Goal: Transaction & Acquisition: Purchase product/service

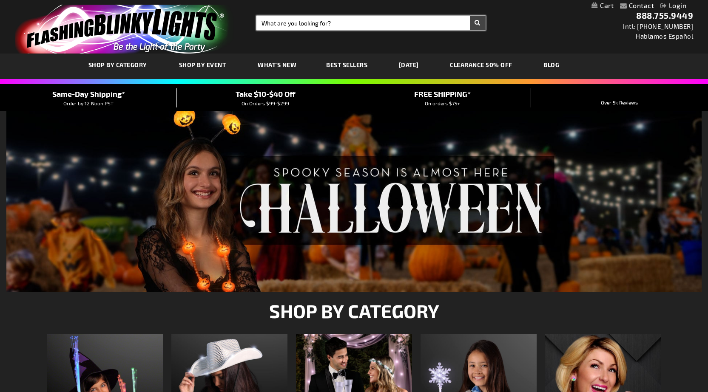
drag, startPoint x: 380, startPoint y: 28, endPoint x: 368, endPoint y: 39, distance: 15.9
click at [368, 38] on div "Toggle Nav Search Search × Search 888.755.9449 Intl: 818-753-8303 Hablamos Espa…" at bounding box center [354, 27] width 708 height 54
click at [276, 25] on input "Search" at bounding box center [370, 23] width 229 height 14
type input "led earri"
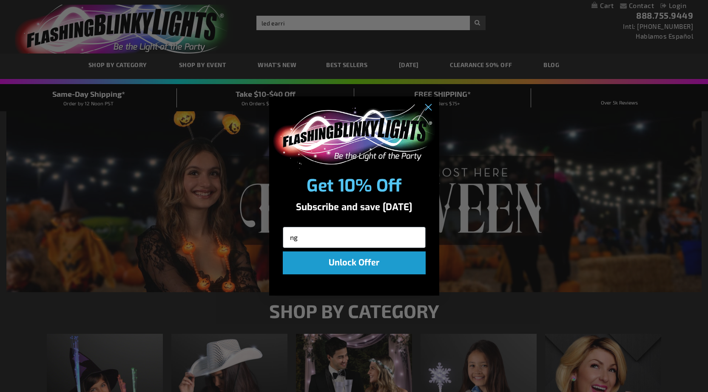
type input "ngs"
drag, startPoint x: 306, startPoint y: 236, endPoint x: 272, endPoint y: 231, distance: 34.0
click at [273, 231] on div "ngs" at bounding box center [354, 236] width 170 height 28
type input "led earrings"
click input "Submit" at bounding box center [0, 0] width 0 height 0
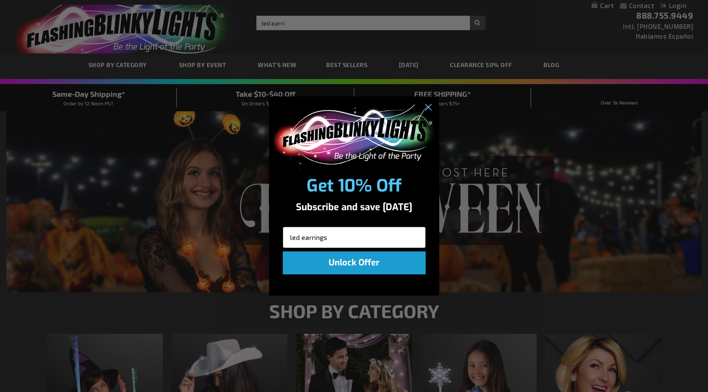
click at [286, 25] on div "Close dialog Get 10% Off Subscribe and save today led earrings Unlock Offer Sub…" at bounding box center [354, 196] width 708 height 392
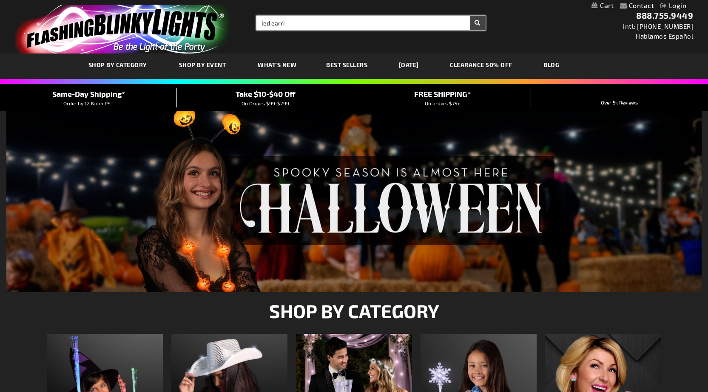
click at [287, 24] on input "led earri" at bounding box center [370, 23] width 229 height 14
type input "led earrings"
click at [470, 16] on button "Search" at bounding box center [478, 23] width 16 height 14
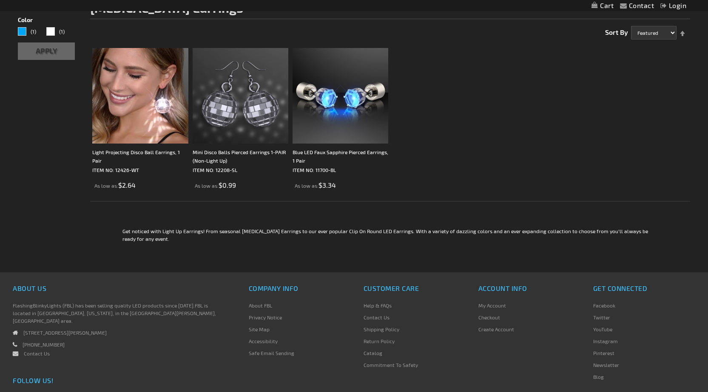
scroll to position [142, 0]
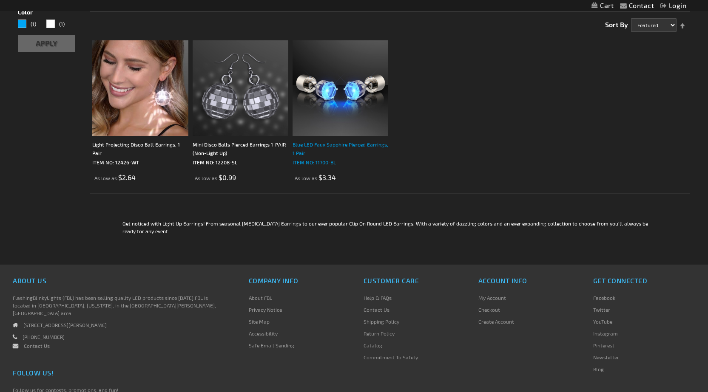
click at [333, 145] on div "Blue LED Faux Sapphire Pierced Earrings, 1 Pair" at bounding box center [340, 148] width 96 height 17
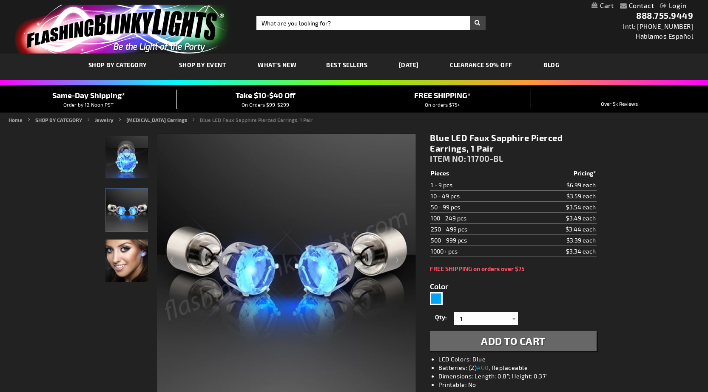
click at [280, 62] on span "What's New" at bounding box center [277, 64] width 39 height 7
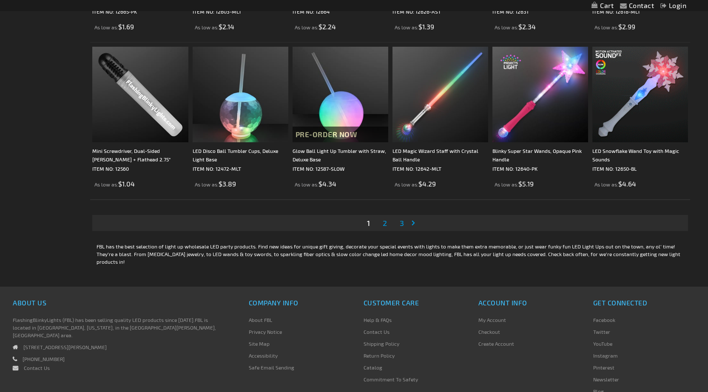
scroll to position [1559, 0]
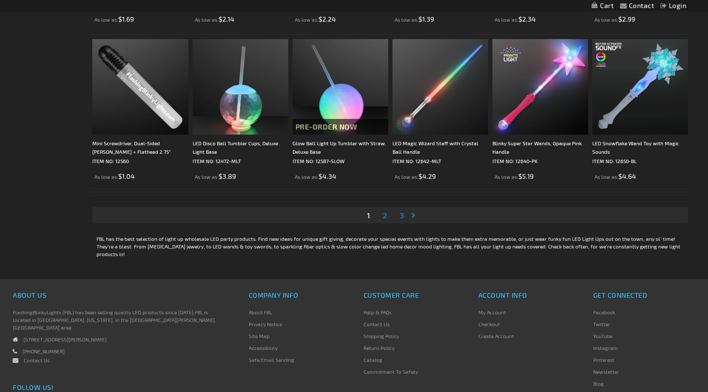
click at [412, 216] on link "Page Next" at bounding box center [415, 215] width 9 height 13
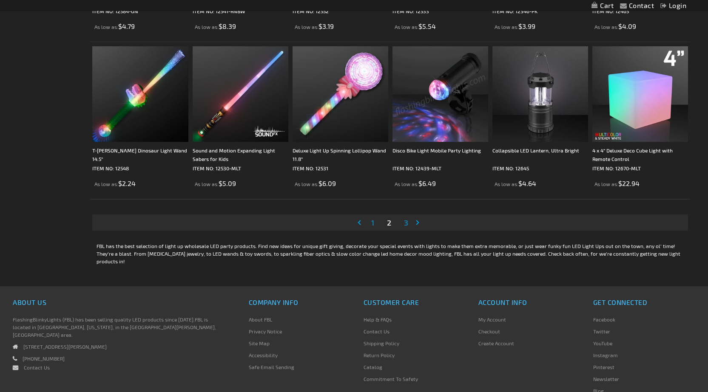
scroll to position [1559, 0]
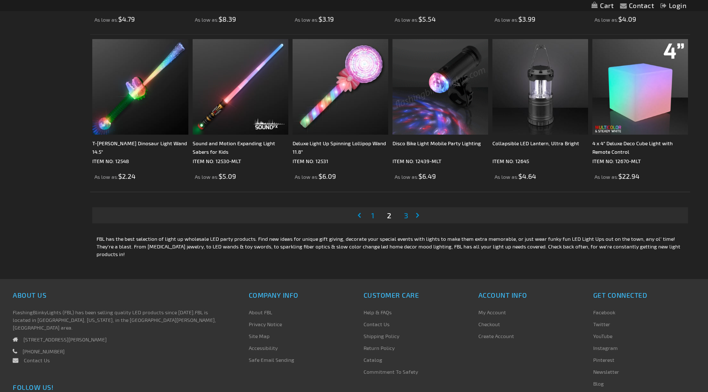
click at [407, 215] on span "3" at bounding box center [406, 215] width 4 height 9
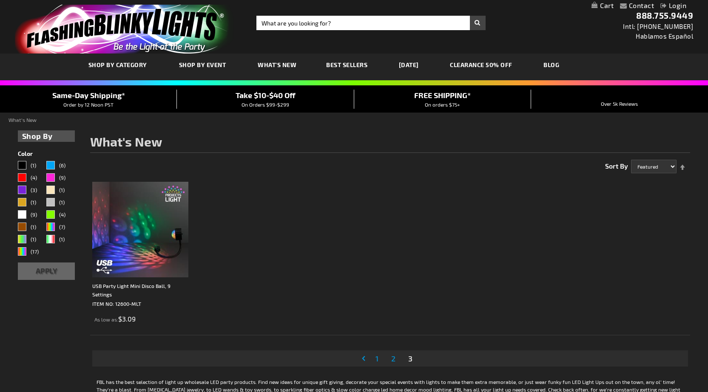
click at [488, 62] on link "CLEARANCE 50% OFF" at bounding box center [480, 65] width 75 height 28
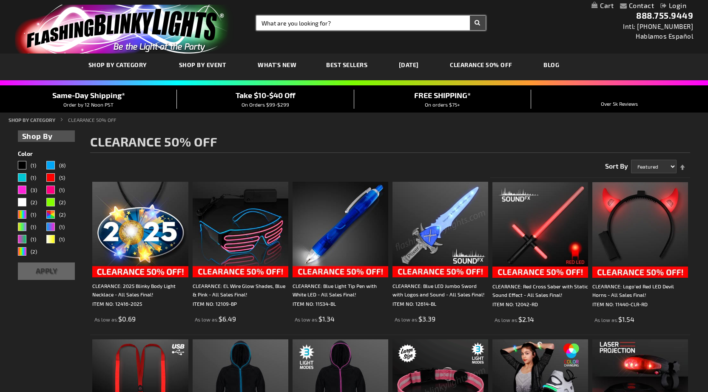
click at [267, 17] on input "Search" at bounding box center [370, 23] width 229 height 14
type input "jewelry"
click at [470, 16] on button "Search" at bounding box center [478, 23] width 16 height 14
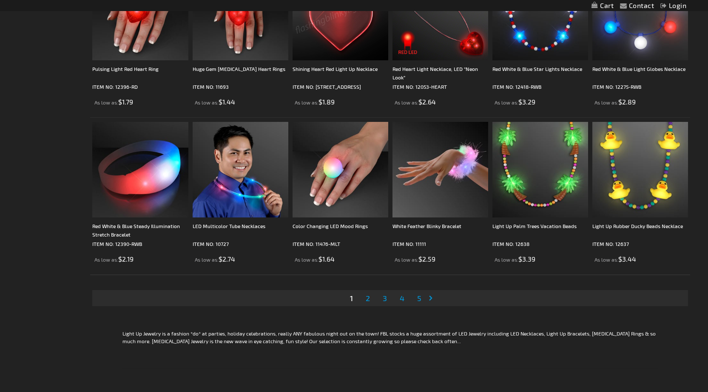
scroll to position [1559, 0]
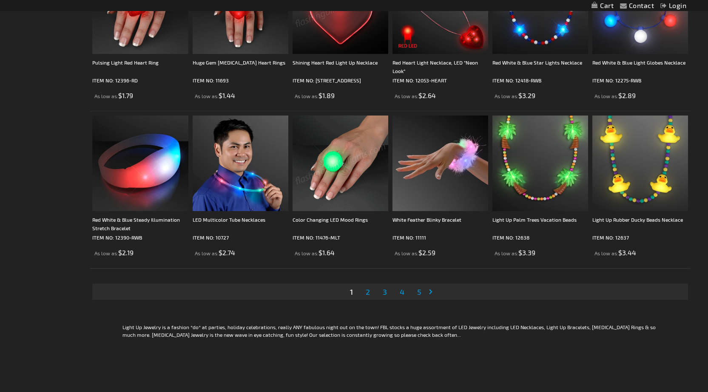
click at [367, 292] on span "2" at bounding box center [368, 291] width 4 height 9
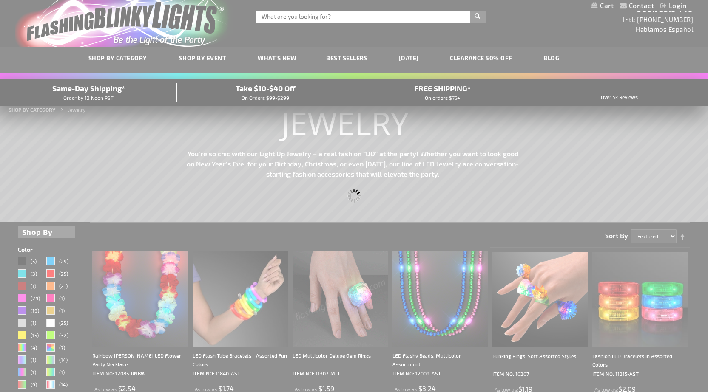
scroll to position [0, 0]
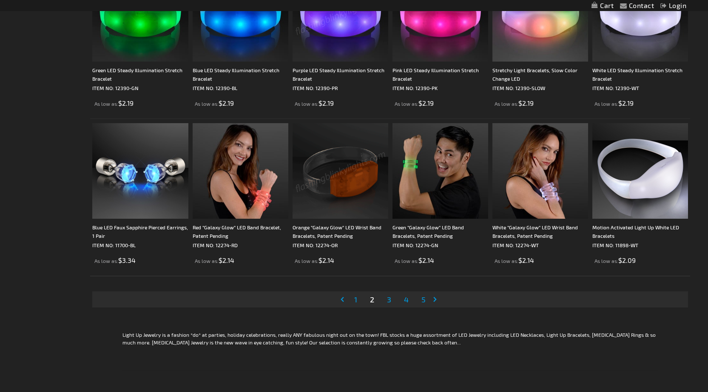
scroll to position [1559, 0]
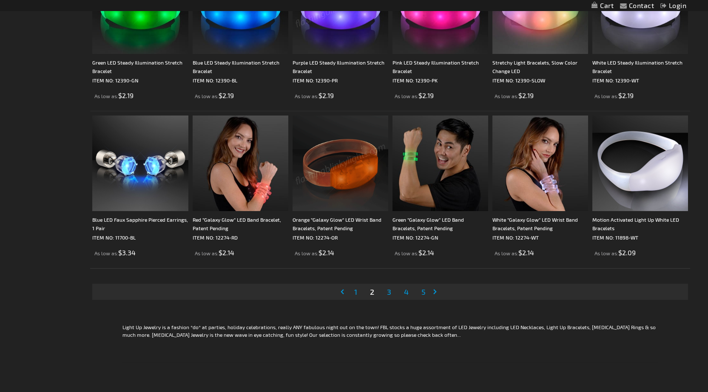
click at [390, 290] on span "3" at bounding box center [389, 291] width 4 height 9
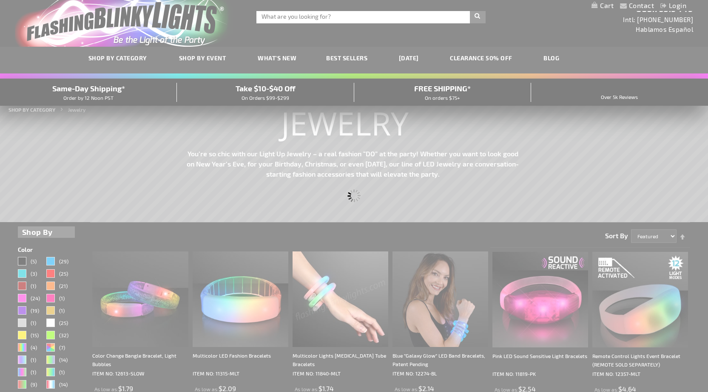
scroll to position [0, 0]
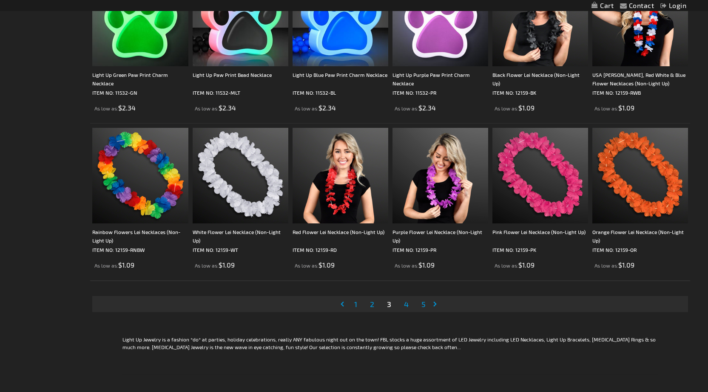
scroll to position [1559, 0]
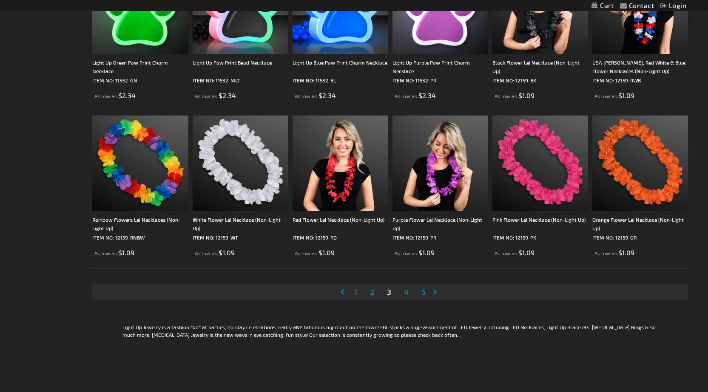
click at [404, 294] on span "4" at bounding box center [406, 291] width 5 height 9
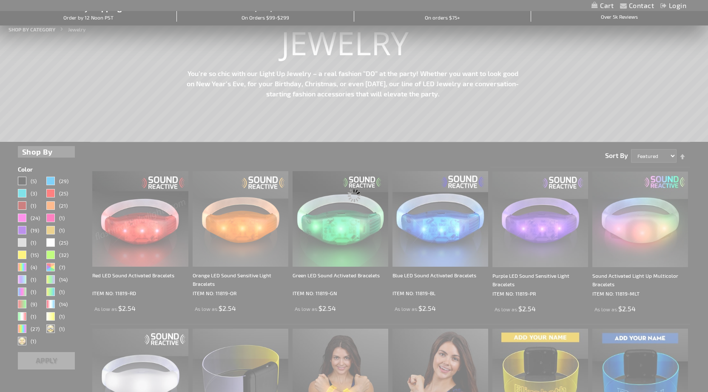
scroll to position [0, 0]
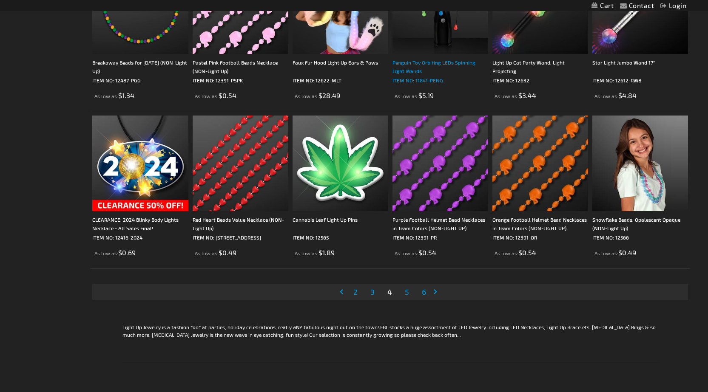
scroll to position [1700, 0]
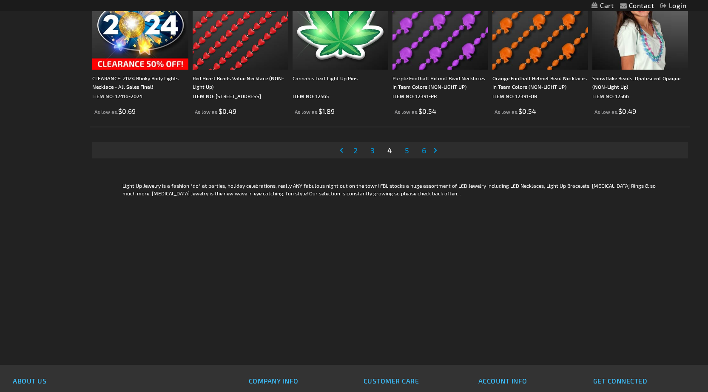
click at [408, 154] on span "5" at bounding box center [407, 150] width 4 height 9
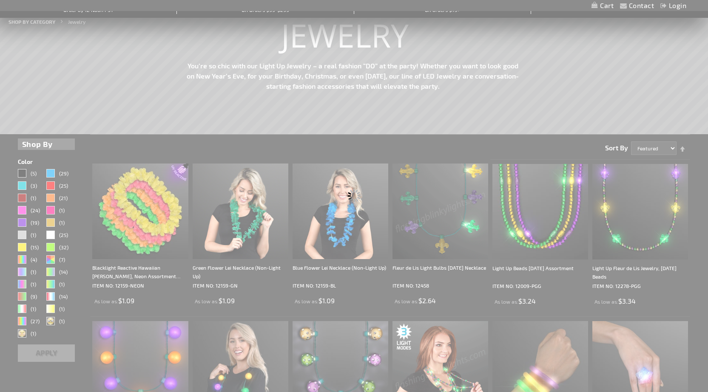
scroll to position [0, 0]
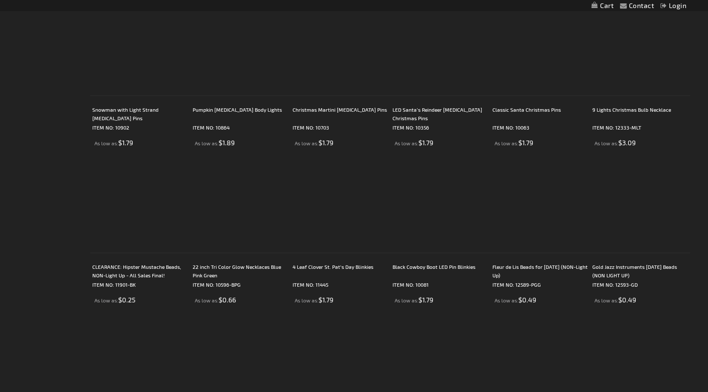
scroll to position [1559, 0]
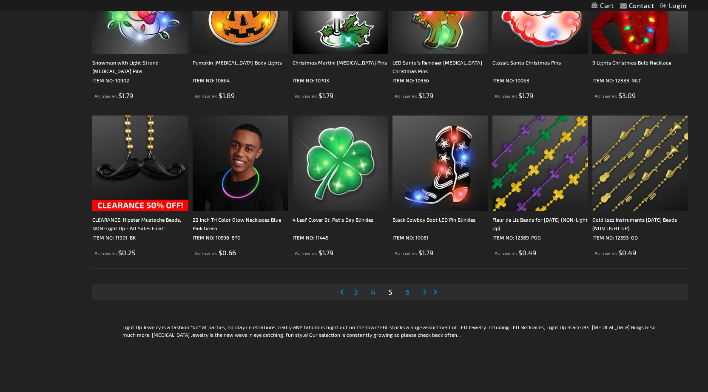
click at [407, 294] on span "6" at bounding box center [407, 291] width 4 height 9
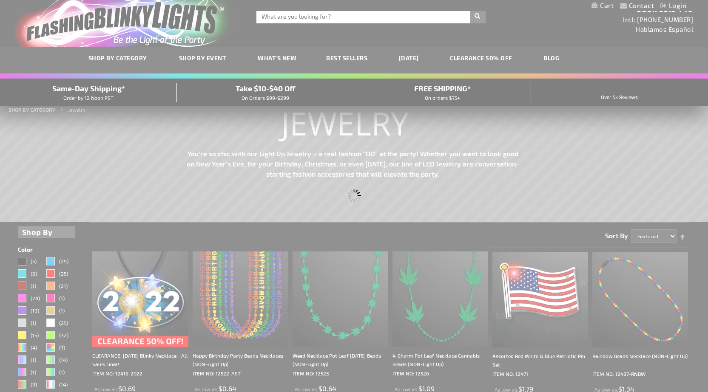
scroll to position [0, 0]
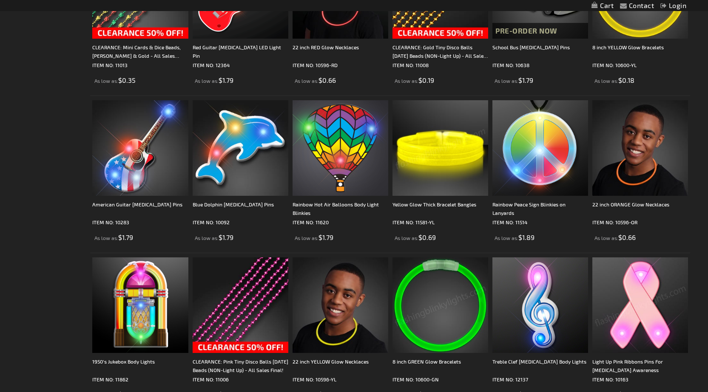
scroll to position [1559, 0]
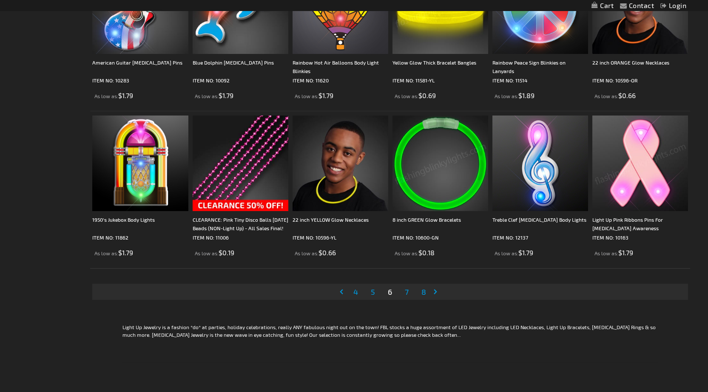
click at [409, 292] on link "Page 7" at bounding box center [406, 292] width 7 height 13
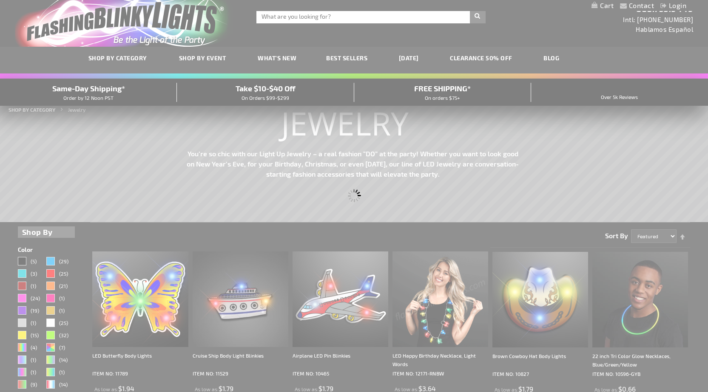
scroll to position [0, 0]
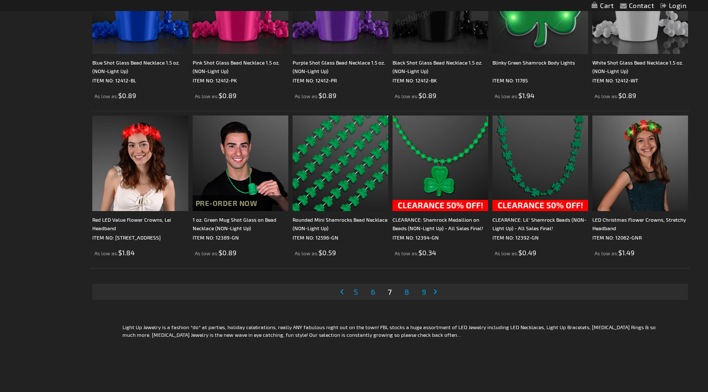
click at [406, 293] on span "8" at bounding box center [406, 291] width 5 height 9
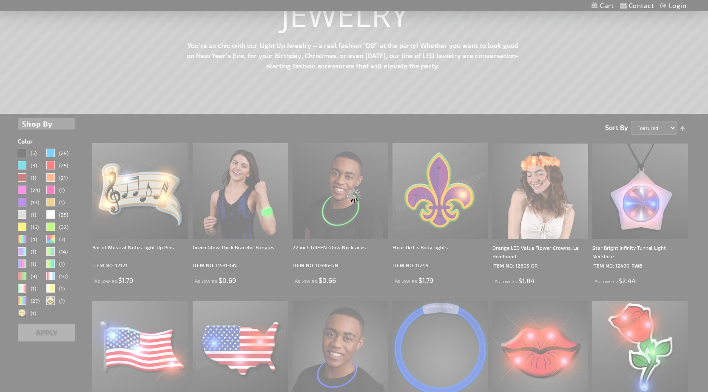
scroll to position [2, 0]
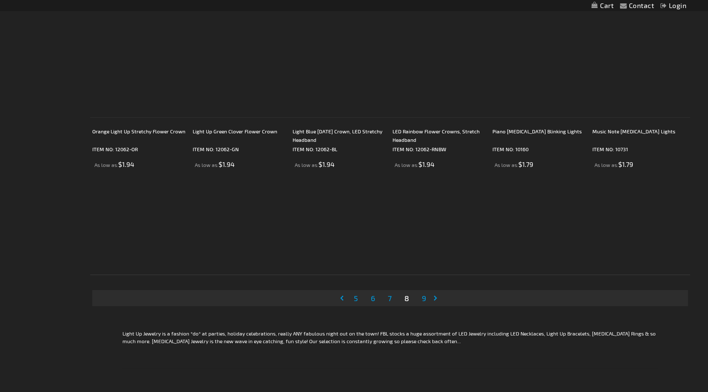
scroll to position [1559, 0]
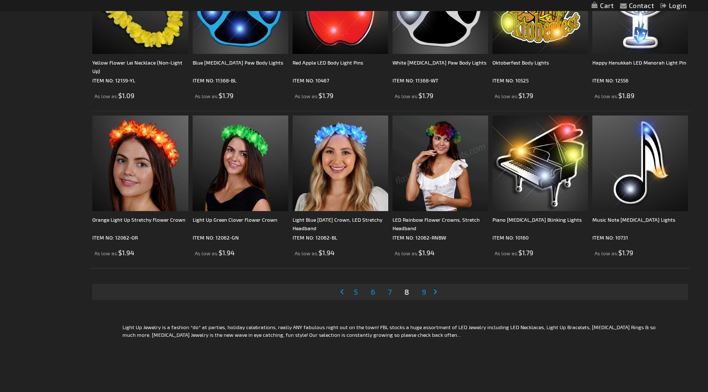
click at [426, 295] on span "9" at bounding box center [424, 291] width 4 height 9
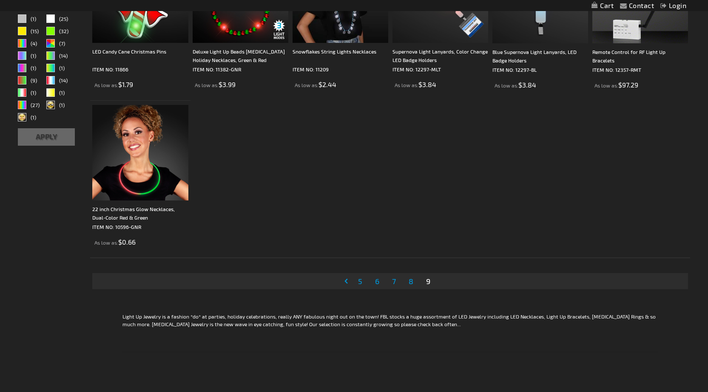
scroll to position [64, 0]
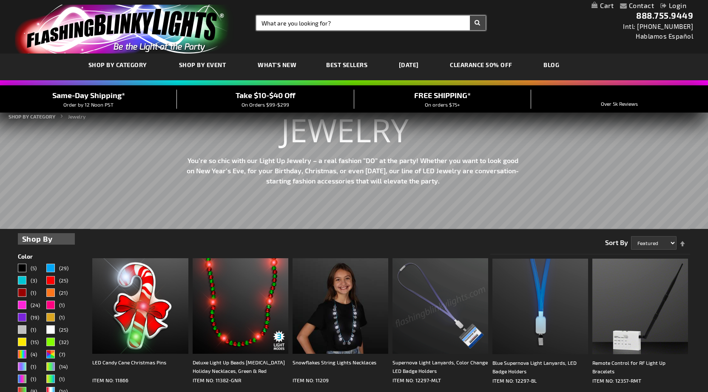
click at [287, 22] on input "Search" at bounding box center [370, 23] width 229 height 14
type input "earrings"
click at [470, 16] on button "Search" at bounding box center [478, 23] width 16 height 14
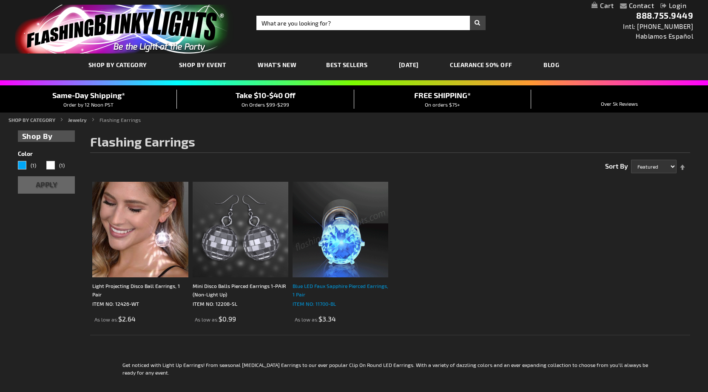
click at [364, 287] on div "Blue LED Faux Sapphire Pierced Earrings, 1 Pair" at bounding box center [340, 290] width 96 height 17
